Goal: Task Accomplishment & Management: Manage account settings

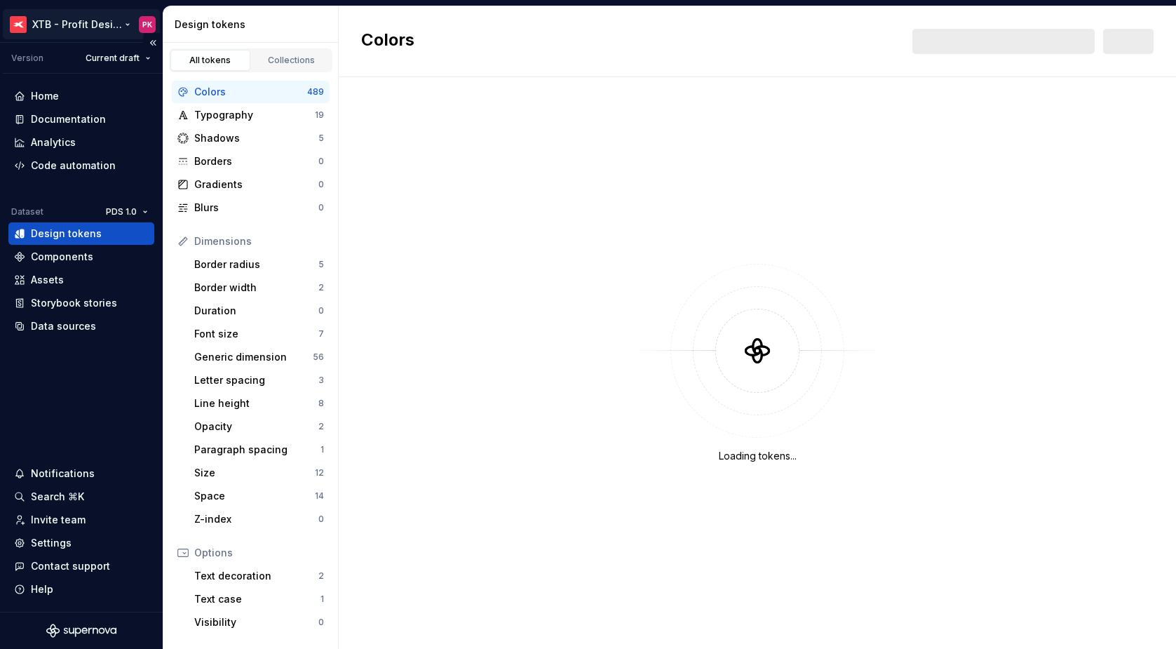
click at [79, 27] on html "XTB - Profit Design System PK Version Current draft Home Documentation Analytic…" at bounding box center [588, 324] width 1176 height 649
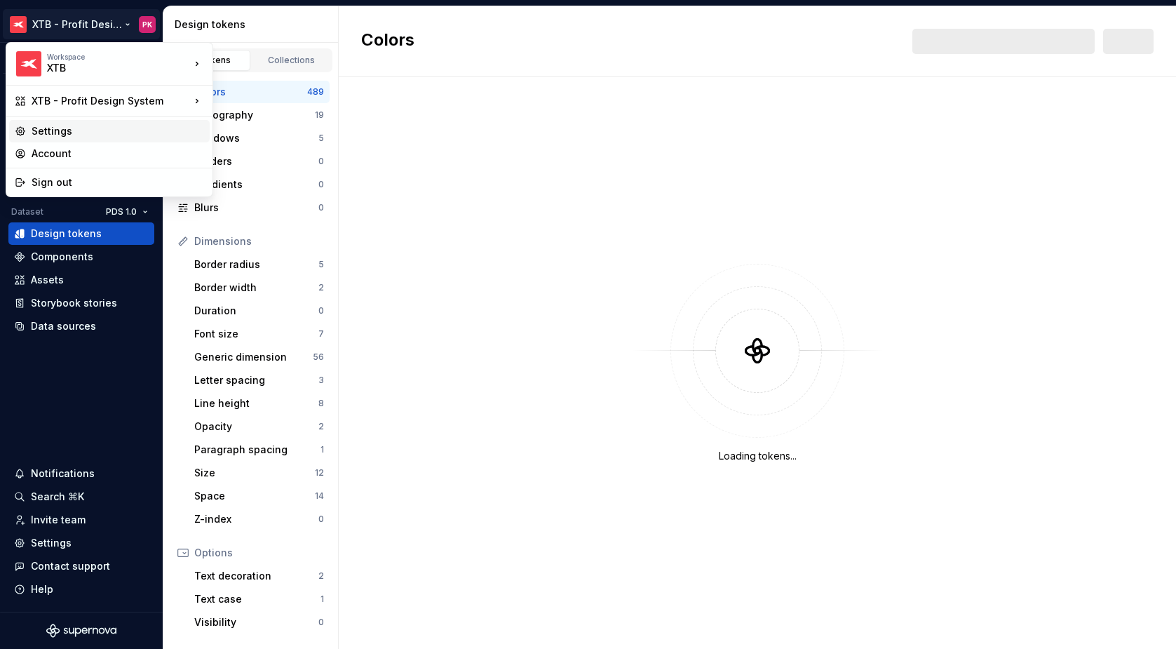
click at [97, 130] on div "Settings" at bounding box center [118, 131] width 172 height 14
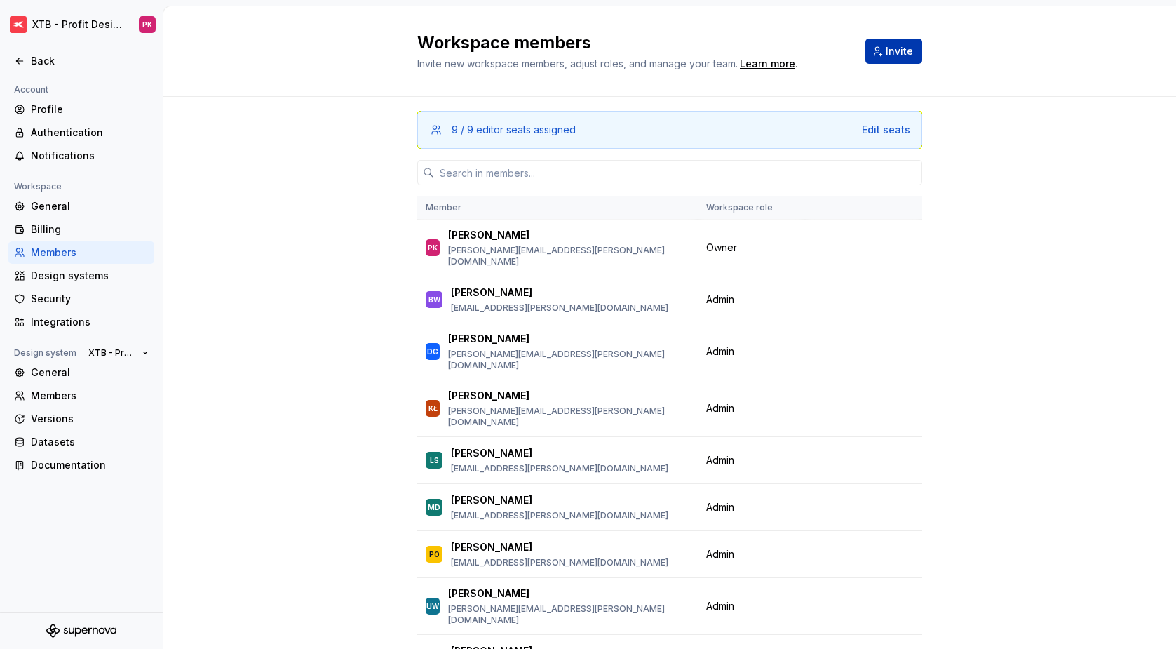
click at [901, 53] on span "Invite" at bounding box center [899, 51] width 27 height 14
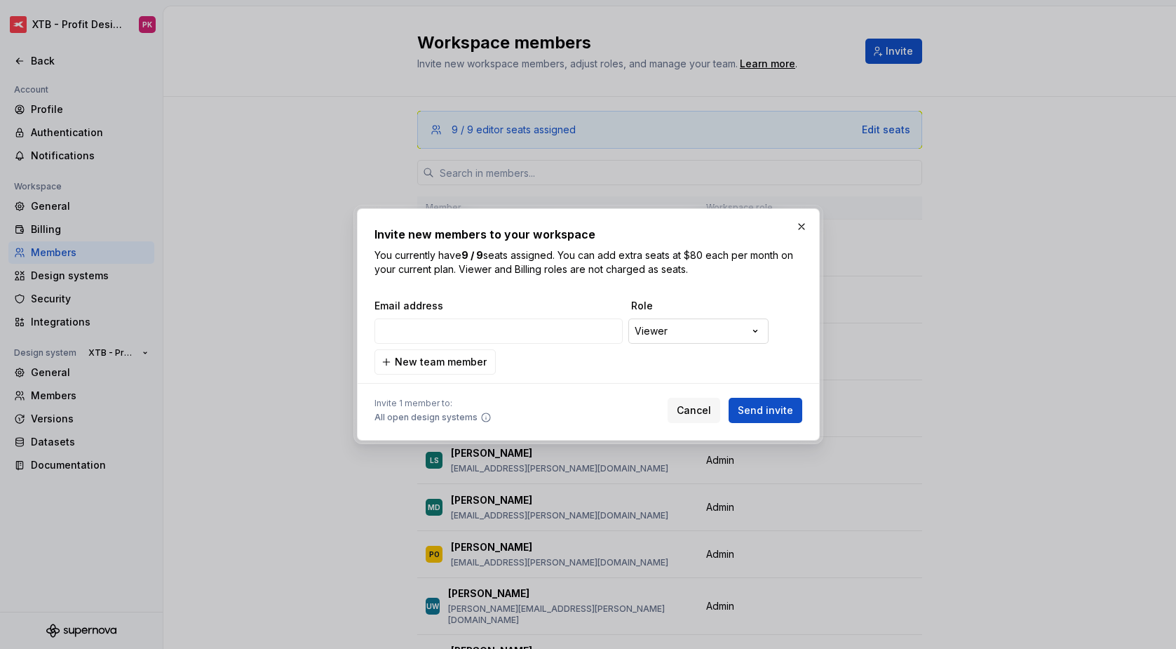
type input "[PERSON_NAME][EMAIL_ADDRESS][DOMAIN_NAME]"
click at [765, 412] on span "Send invite" at bounding box center [765, 410] width 55 height 14
